Goal: Task Accomplishment & Management: Manage account settings

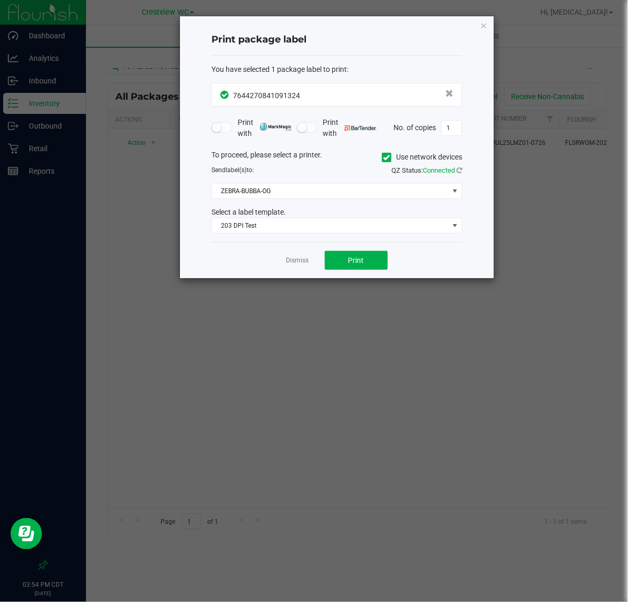
click at [303, 266] on app-cancel-button "Dismiss" at bounding box center [297, 260] width 23 height 11
click at [301, 263] on link "Dismiss" at bounding box center [297, 260] width 23 height 9
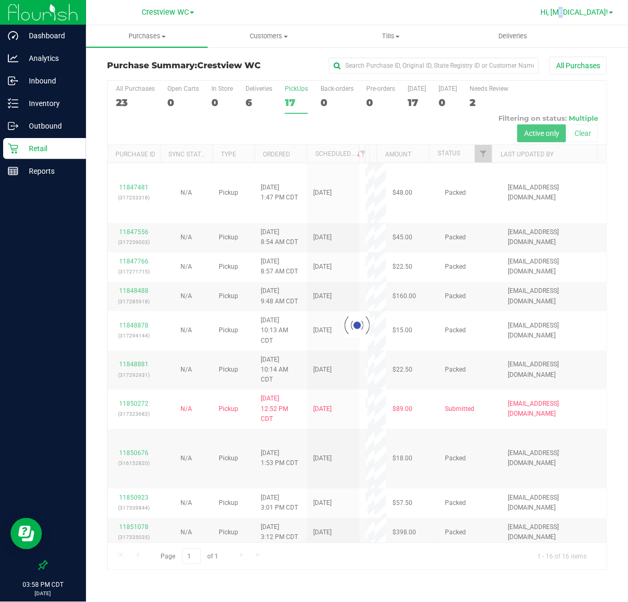
click at [593, 14] on span "Hi, [MEDICAL_DATA]!" at bounding box center [574, 12] width 68 height 8
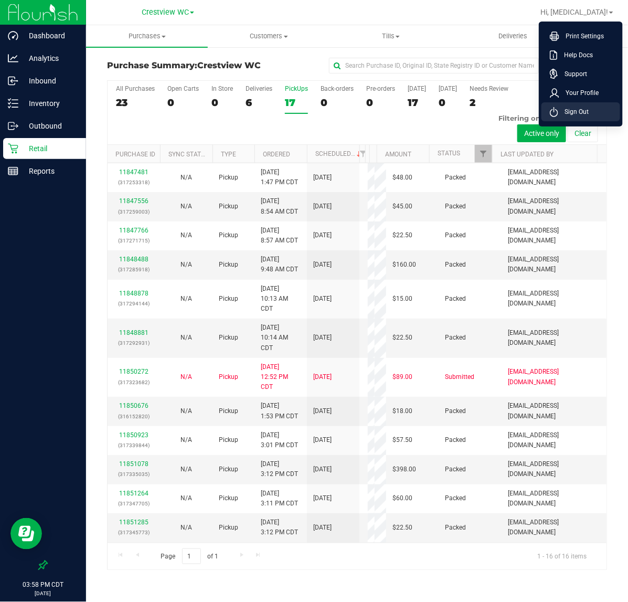
click at [596, 115] on li "Sign Out" at bounding box center [581, 111] width 79 height 19
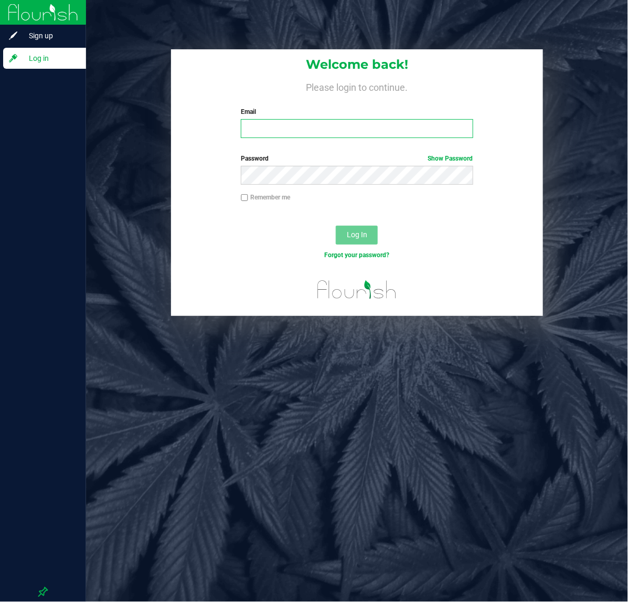
click at [339, 129] on input "Email" at bounding box center [357, 128] width 232 height 19
type input "[EMAIL_ADDRESS][DOMAIN_NAME]"
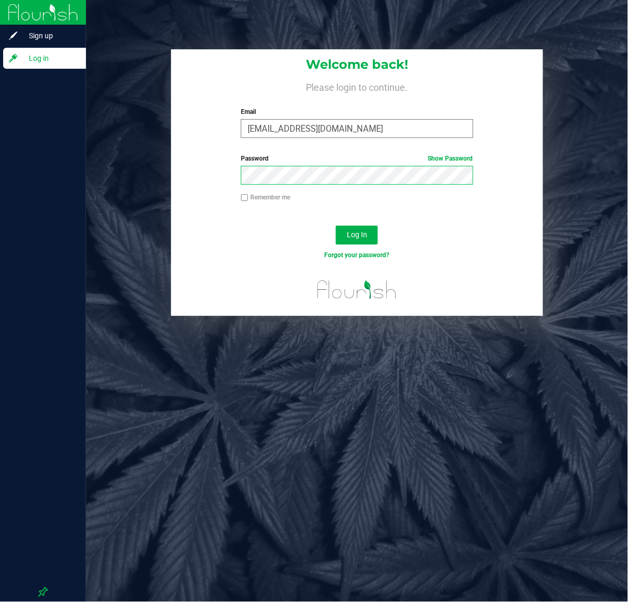
click at [336, 226] on button "Log In" at bounding box center [357, 235] width 42 height 19
